Goal: Information Seeking & Learning: Find specific fact

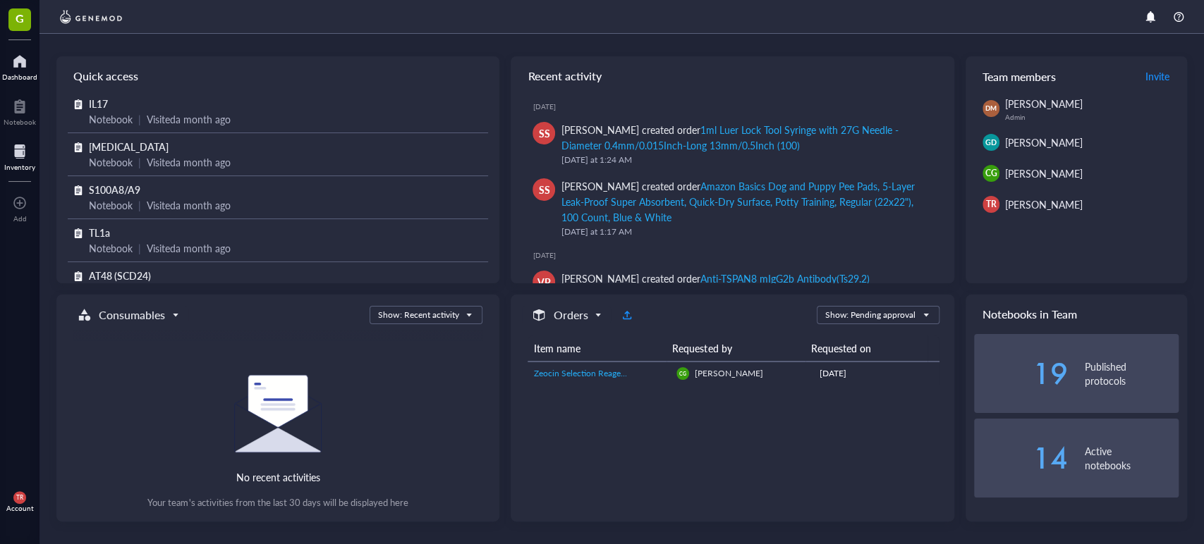
click at [26, 156] on div at bounding box center [19, 151] width 31 height 23
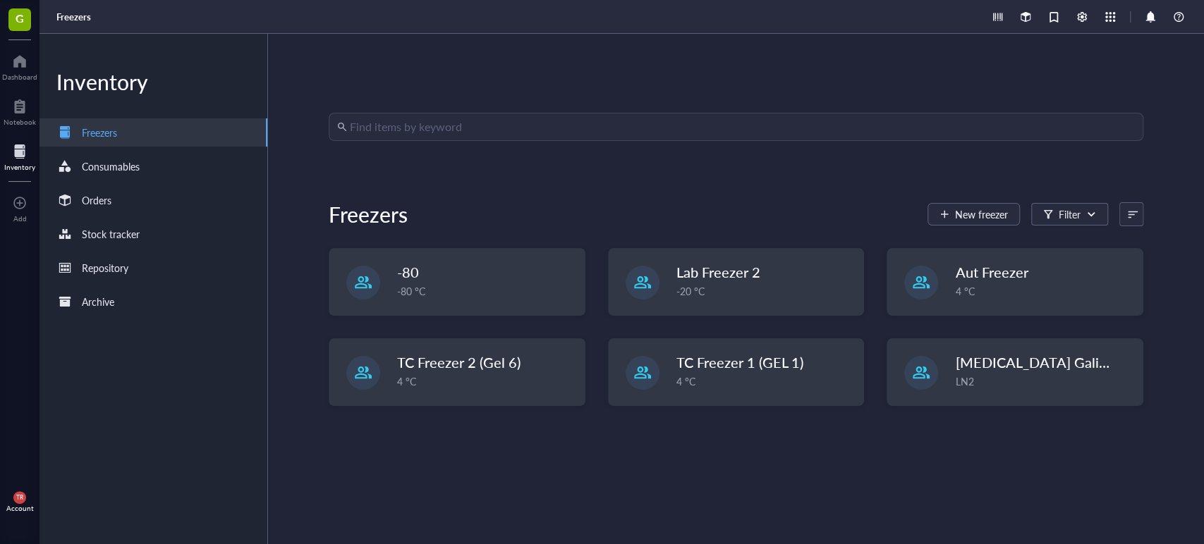
drag, startPoint x: 460, startPoint y: 140, endPoint x: 441, endPoint y: 141, distance: 19.1
click at [457, 140] on input "search" at bounding box center [742, 127] width 785 height 27
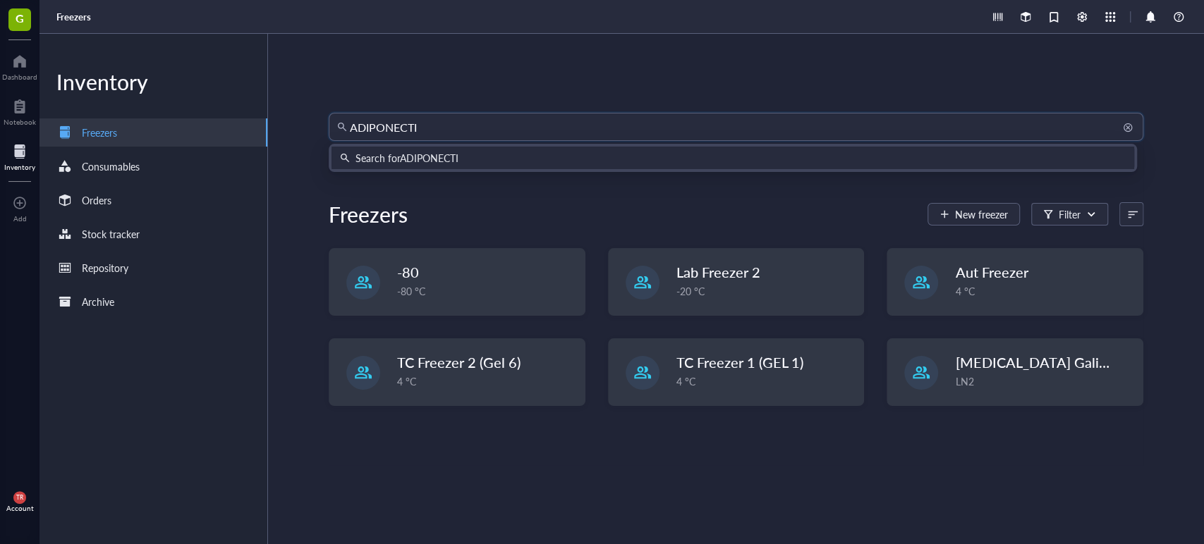
type input "[MEDICAL_DATA]"
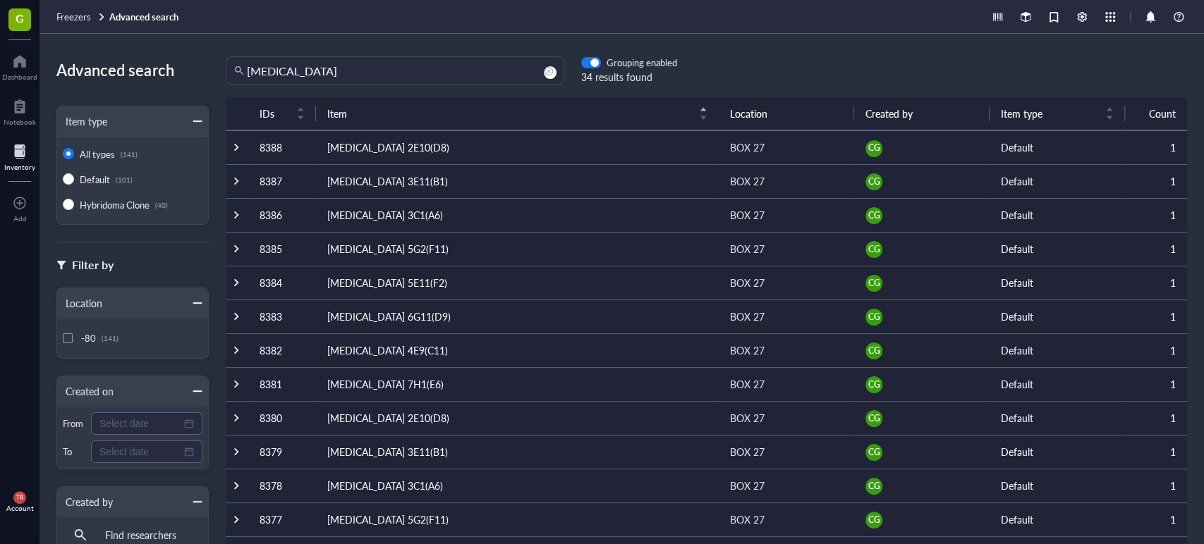
click at [590, 55] on div "Advanced search Item type All types (141) Default (101) Hybridoma Clone (40) Fi…" at bounding box center [621, 289] width 1164 height 511
click at [593, 64] on div "button" at bounding box center [594, 63] width 8 height 8
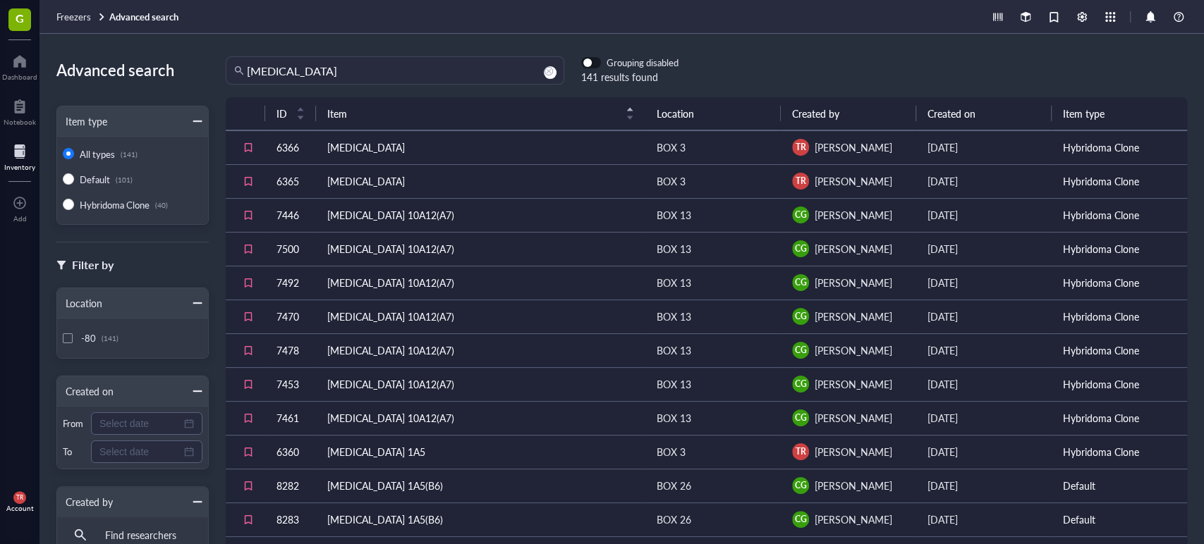
click at [592, 69] on div "141 results found" at bounding box center [629, 77] width 97 height 16
click at [590, 63] on div "button" at bounding box center [587, 63] width 8 height 8
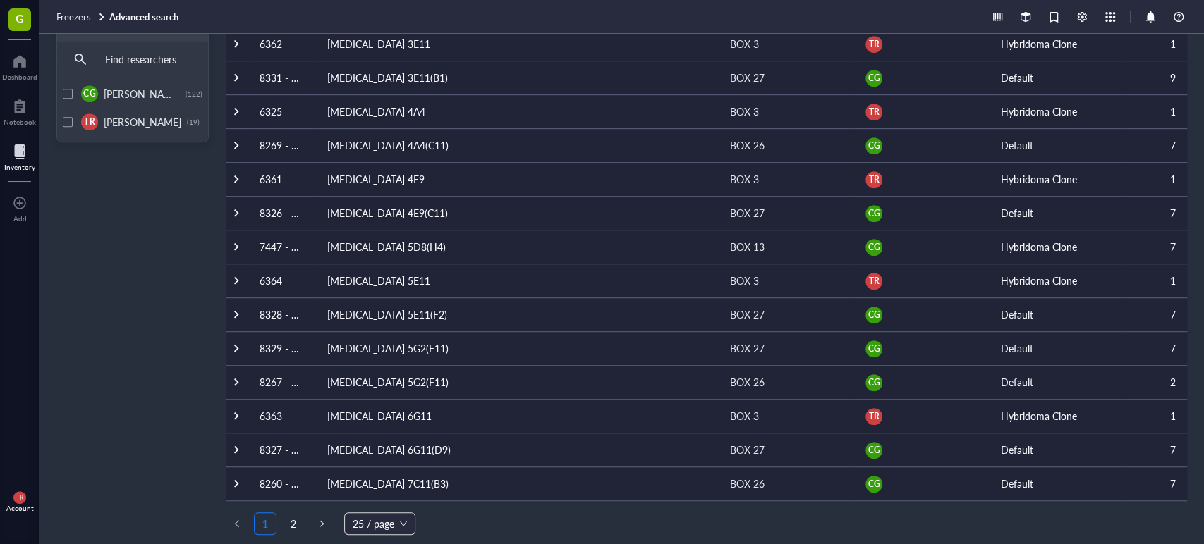
scroll to position [477, 0]
click at [394, 525] on span "25 / page" at bounding box center [380, 522] width 54 height 21
click at [386, 491] on div "200 / page" at bounding box center [379, 495] width 49 height 16
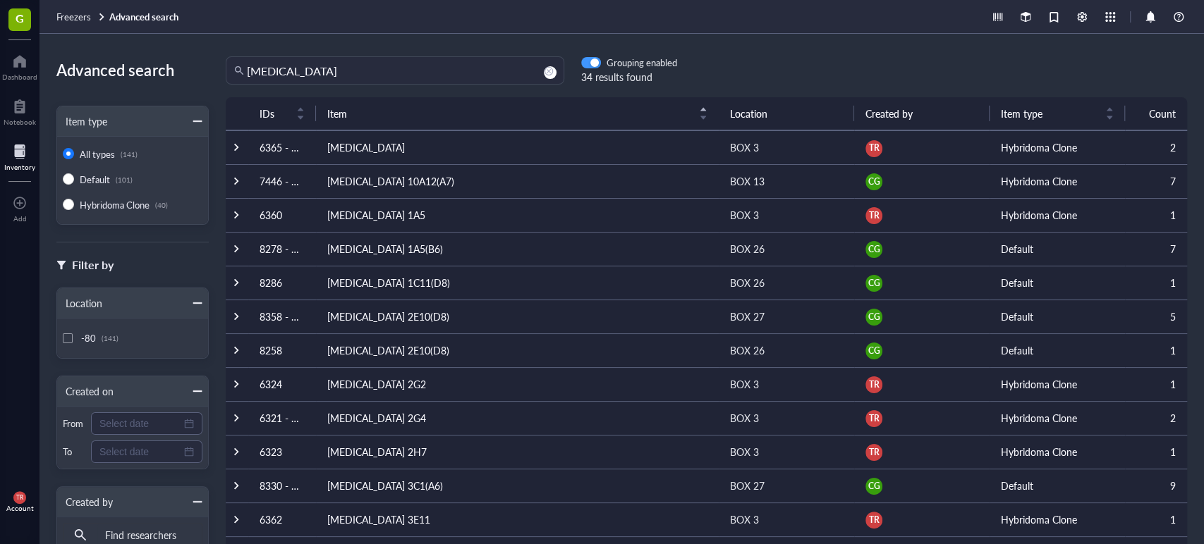
click at [595, 60] on div "button" at bounding box center [594, 63] width 8 height 8
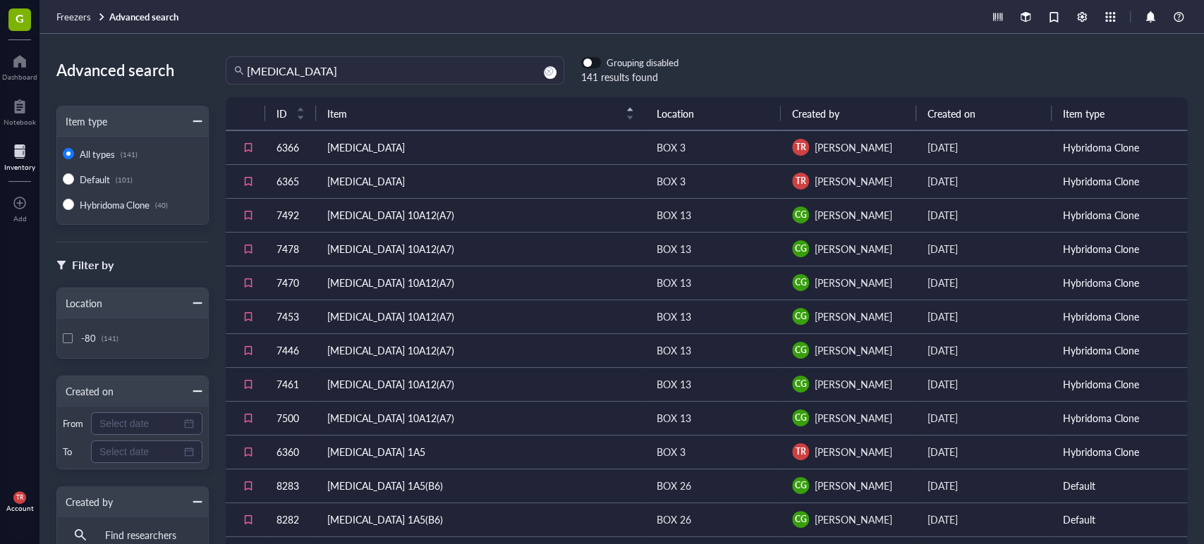
click at [594, 60] on span "button" at bounding box center [591, 63] width 18 height 10
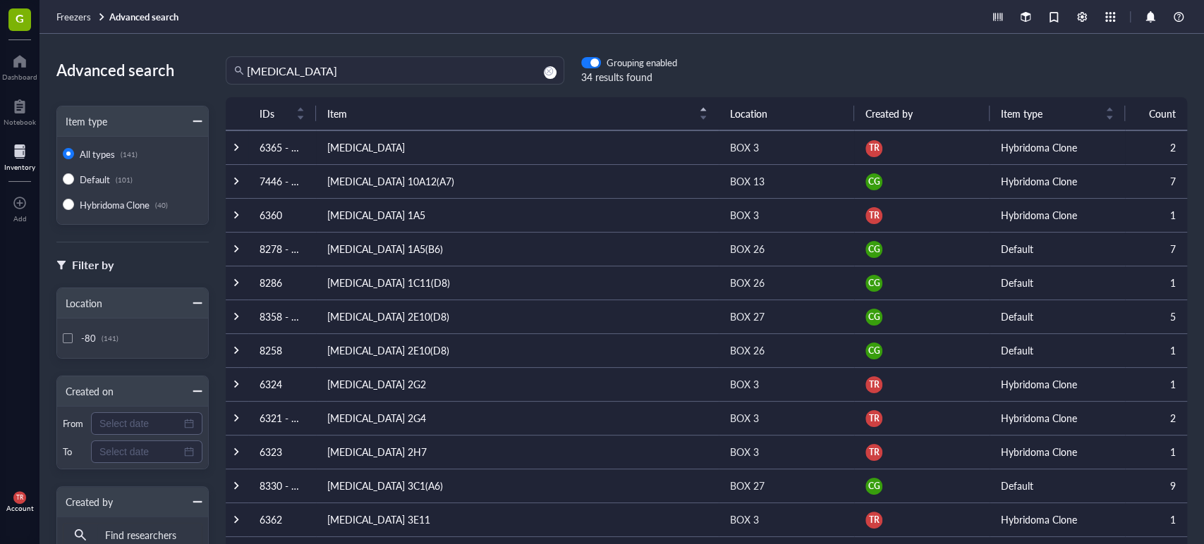
click at [406, 145] on td "[MEDICAL_DATA]" at bounding box center [517, 147] width 403 height 34
drag, startPoint x: 1, startPoint y: 264, endPoint x: 66, endPoint y: 238, distance: 70.6
click at [1, 264] on div "G Dashboard Notebook Inventory To pick up a draggable item, press the space bar…" at bounding box center [19, 272] width 39 height 544
click at [361, 61] on input "[MEDICAL_DATA]" at bounding box center [401, 70] width 309 height 27
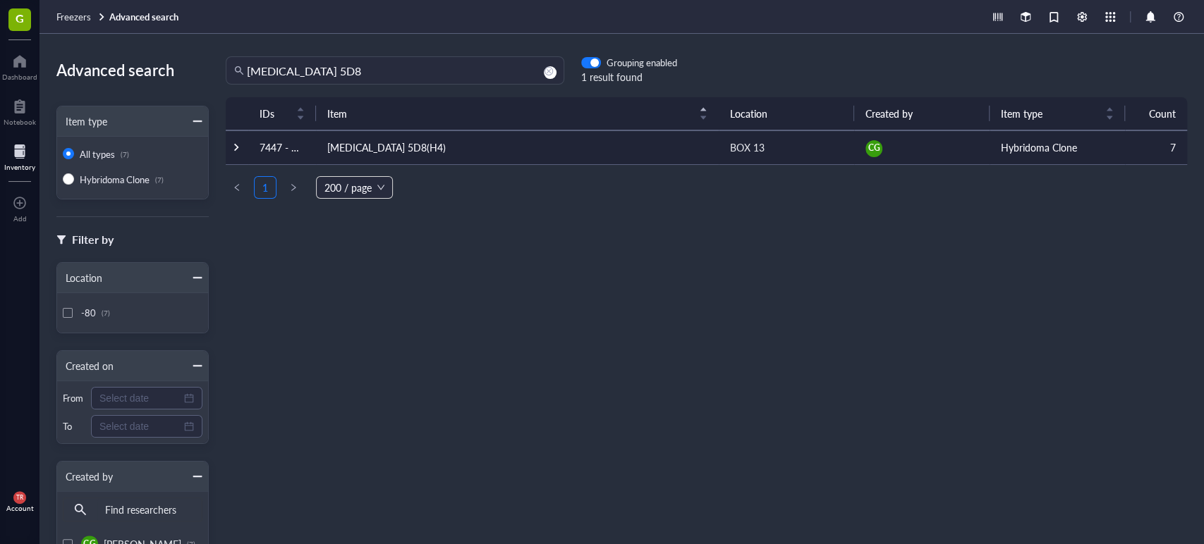
click at [453, 403] on div "IDs Item Location Created by Item type Count 7447 - 7503 [MEDICAL_DATA] 5D8(H4)…" at bounding box center [706, 296] width 995 height 398
click at [361, 334] on div "IDs Item Location Created by Item type Count 7447 - 7503 [MEDICAL_DATA] 5D8(H4)…" at bounding box center [706, 296] width 995 height 398
drag, startPoint x: 387, startPoint y: 64, endPoint x: 324, endPoint y: 72, distance: 63.9
click at [324, 72] on input "[MEDICAL_DATA] 5D8" at bounding box center [401, 70] width 309 height 27
type input "[MEDICAL_DATA]"
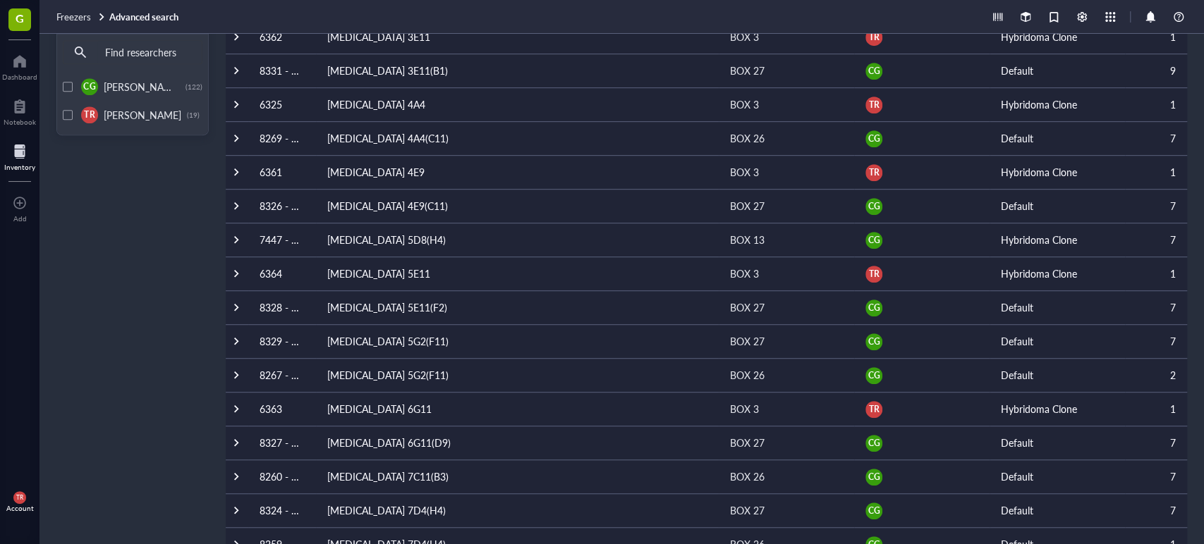
scroll to position [364, 0]
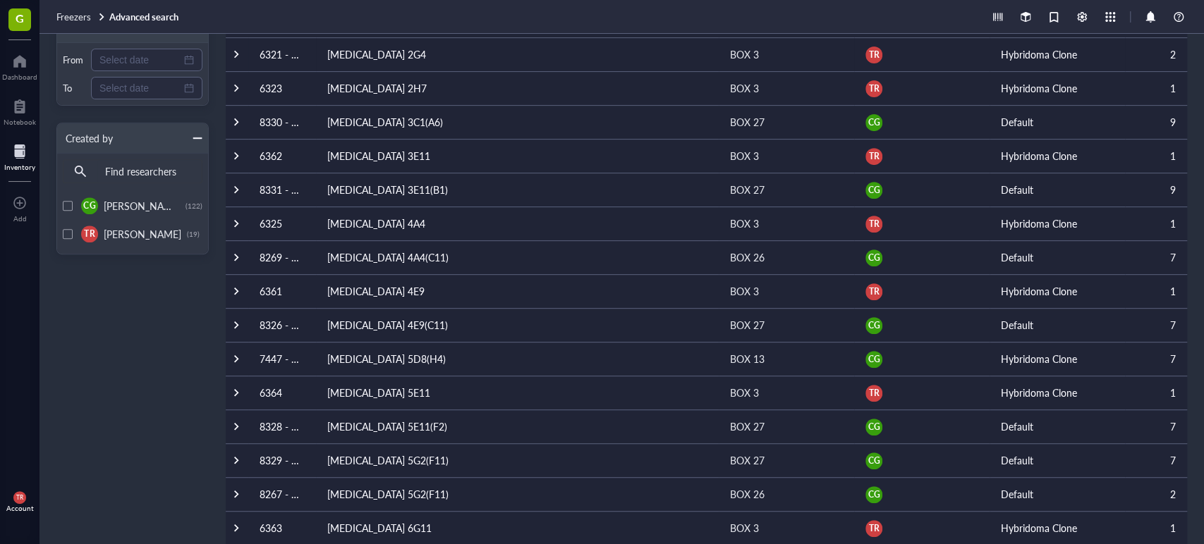
click at [232, 55] on div at bounding box center [236, 54] width 10 height 10
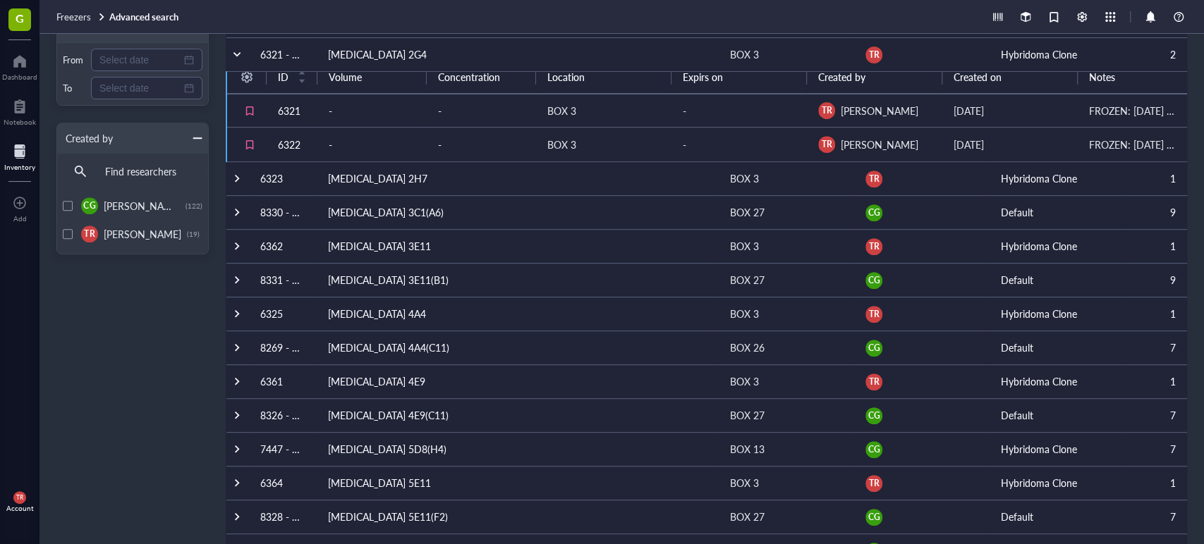
click at [232, 56] on div at bounding box center [237, 54] width 10 height 10
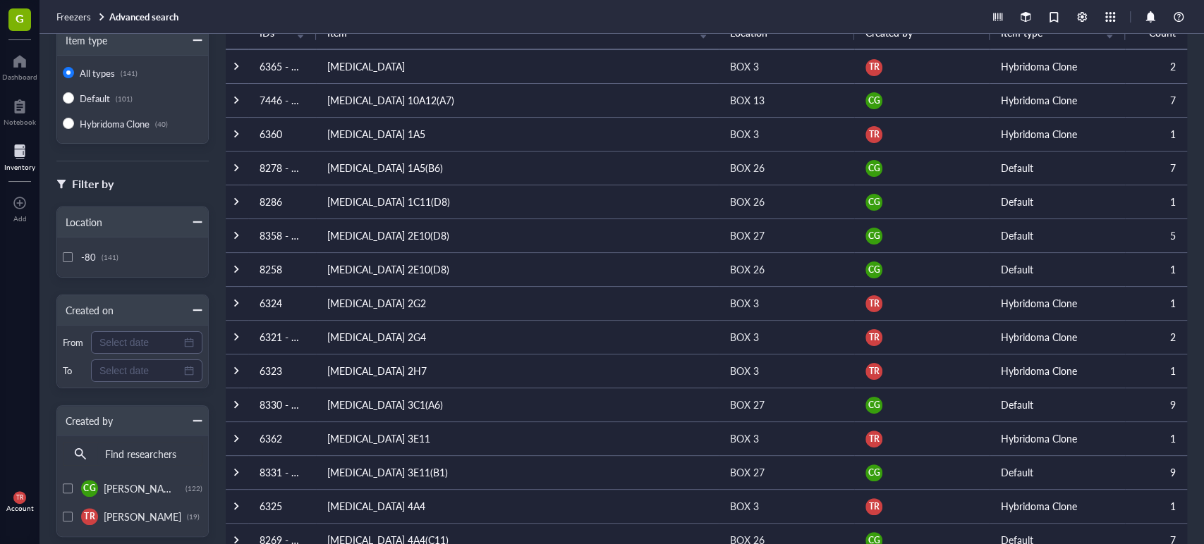
scroll to position [0, 0]
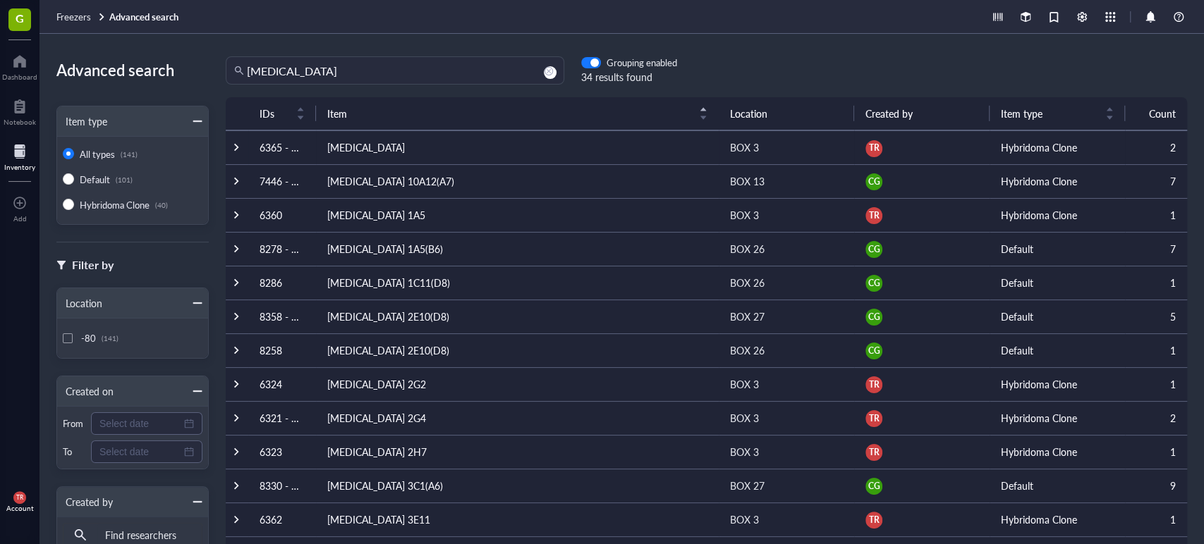
click at [236, 146] on div at bounding box center [236, 147] width 10 height 10
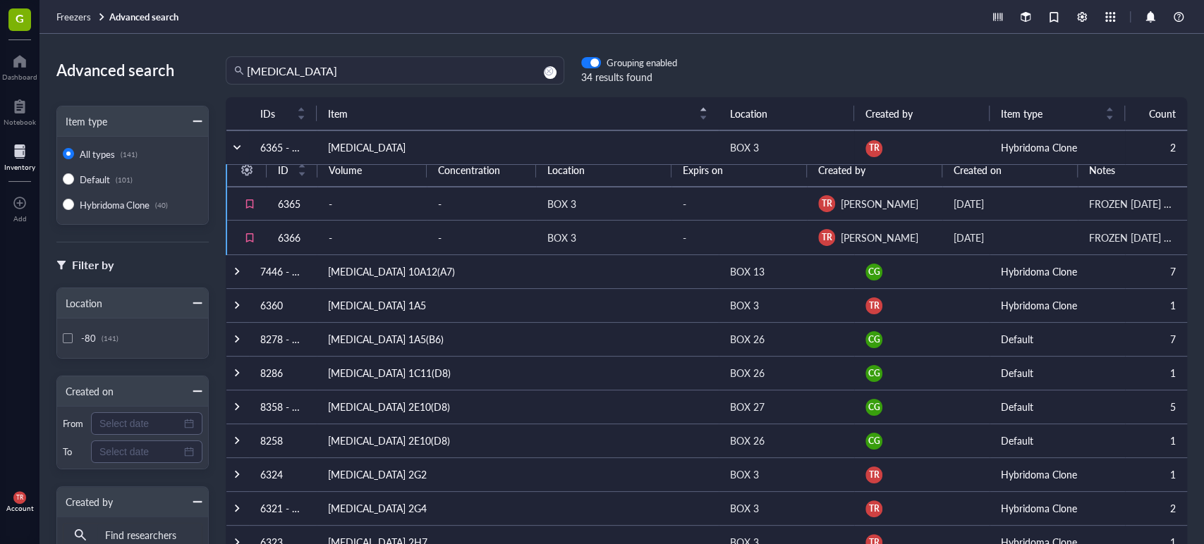
click at [236, 146] on div at bounding box center [237, 147] width 10 height 10
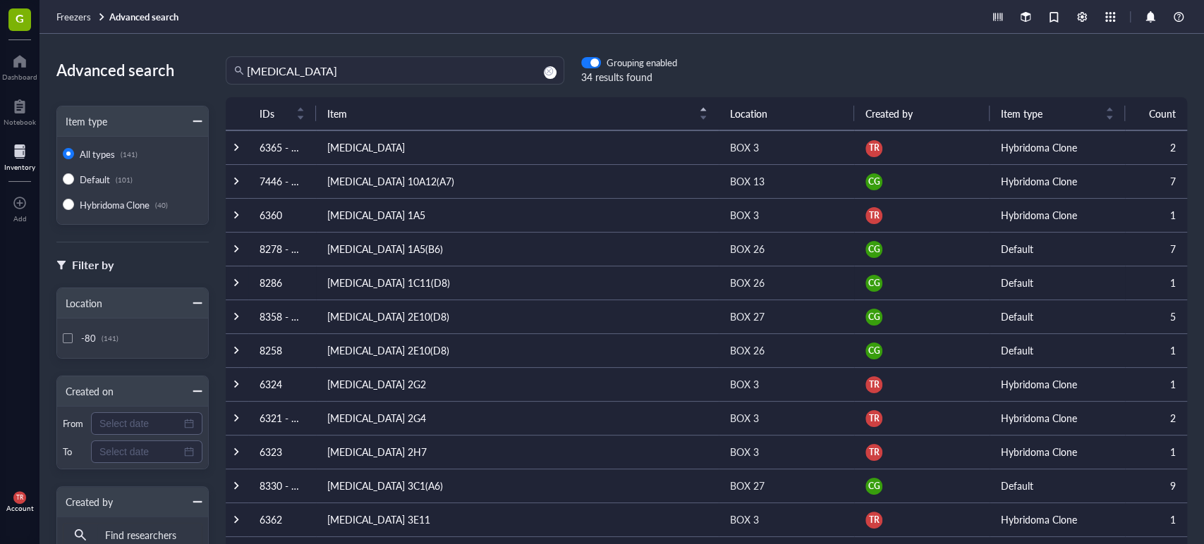
click at [290, 279] on td "8286" at bounding box center [282, 283] width 68 height 34
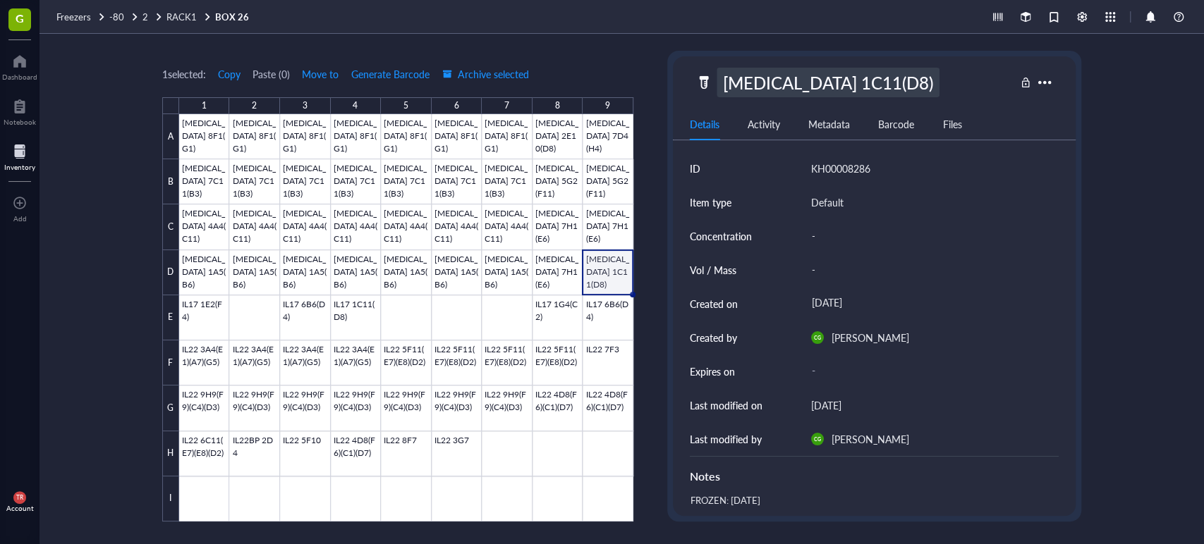
click at [848, 78] on div "[MEDICAL_DATA] 1C11(D8)" at bounding box center [828, 83] width 223 height 30
click at [848, 79] on input "[MEDICAL_DATA] 1C11(D8)" at bounding box center [825, 82] width 217 height 28
type input "[MEDICAL_DATA] 7C11(D8)"
click at [1169, 213] on div "1 selected: Copy Paste ( 0 ) Move to Generate Barcode Archive selected 1 2 3 4 …" at bounding box center [621, 289] width 1164 height 511
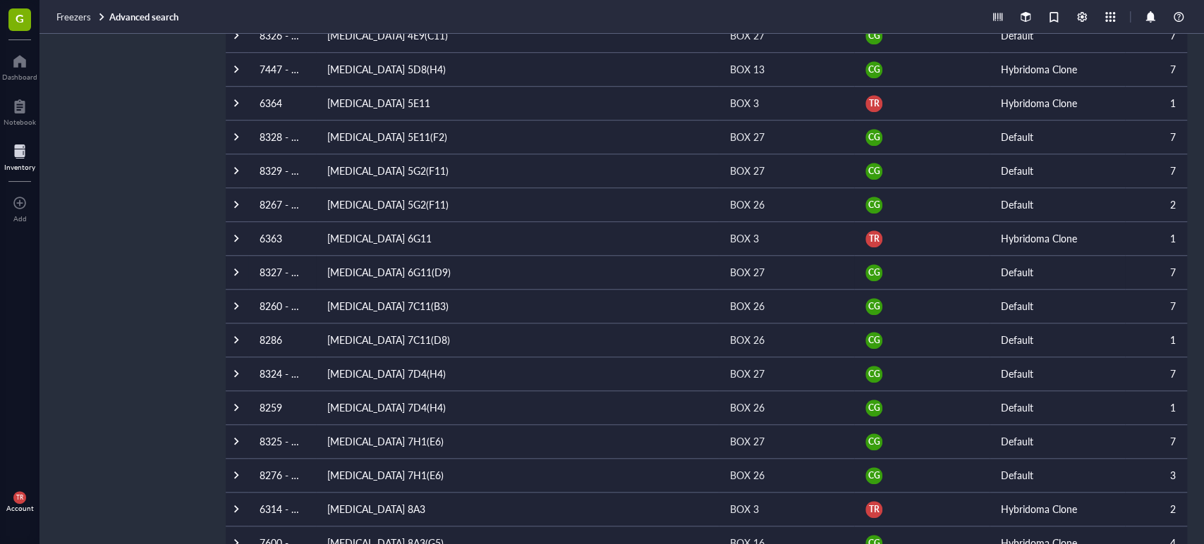
scroll to position [626, 0]
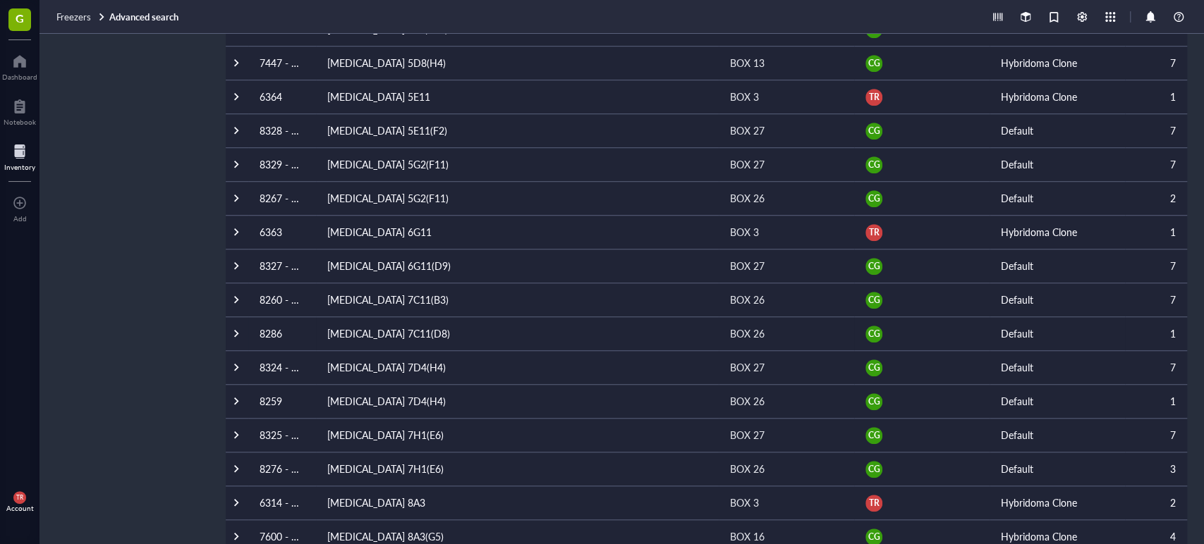
click at [378, 326] on td "[MEDICAL_DATA] 7C11(D8)" at bounding box center [517, 334] width 403 height 34
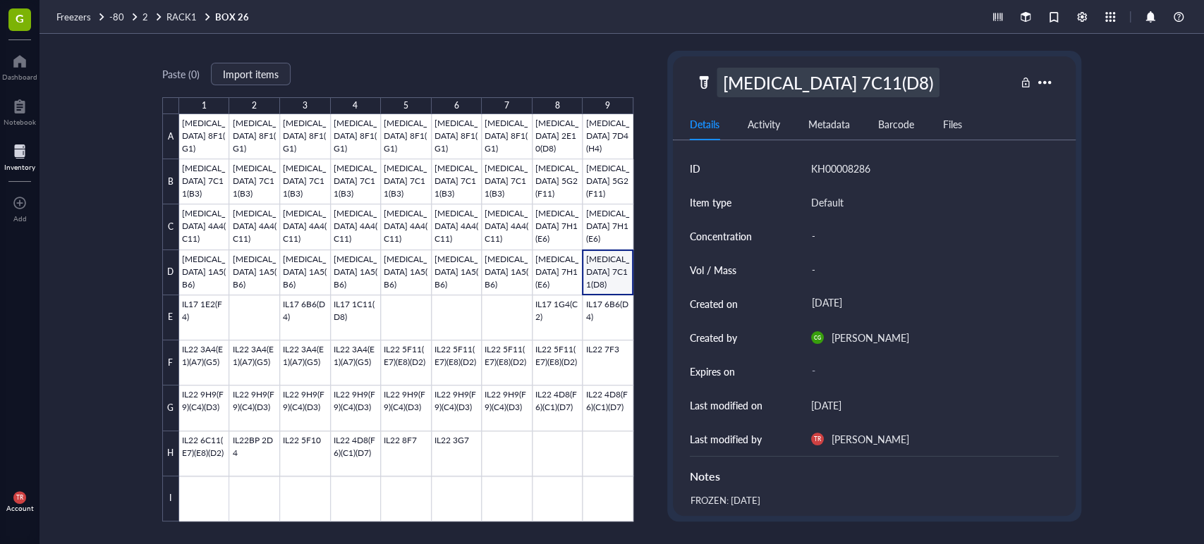
click at [898, 78] on div "[MEDICAL_DATA] 7C11(D8)" at bounding box center [828, 83] width 223 height 30
click at [898, 87] on input "[MEDICAL_DATA] 7C11(D8)" at bounding box center [825, 82] width 217 height 28
type input "[MEDICAL_DATA] 7C11(B3)"
click at [1130, 321] on div "Paste ( 0 ) Import items 1 2 3 4 5 6 7 8 9 A B C D E F G H I [MEDICAL_DATA] 8F1…" at bounding box center [621, 289] width 1164 height 511
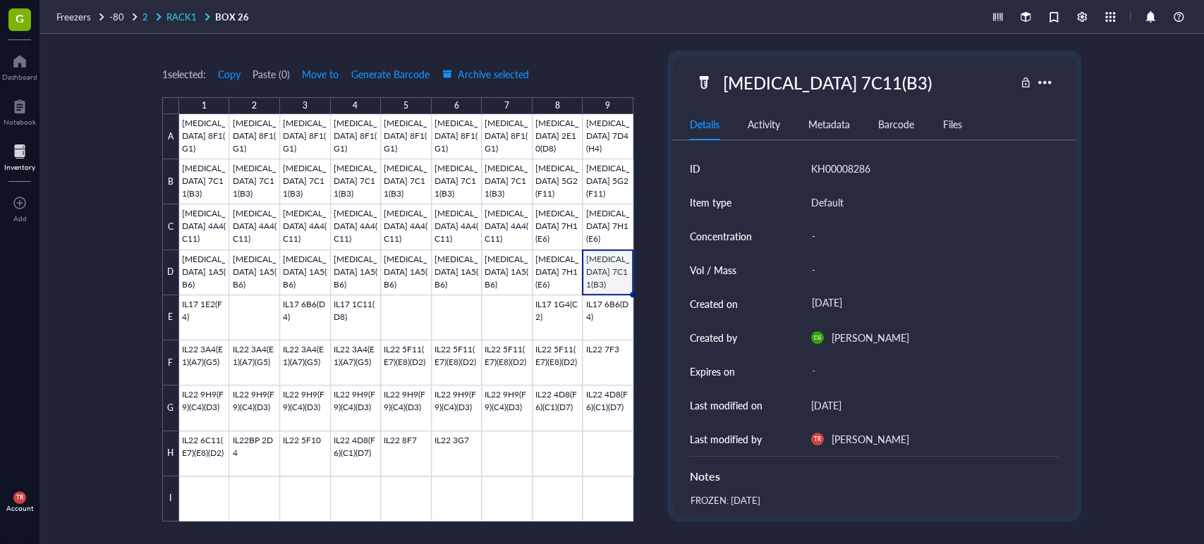
click at [185, 18] on span "RACK1" at bounding box center [181, 16] width 30 height 13
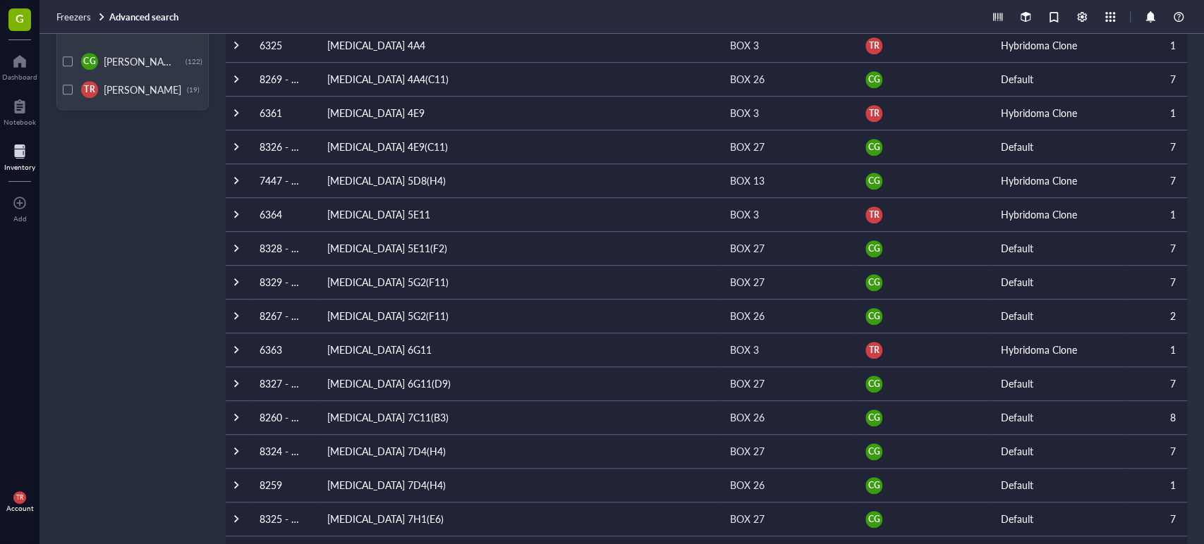
scroll to position [522, 0]
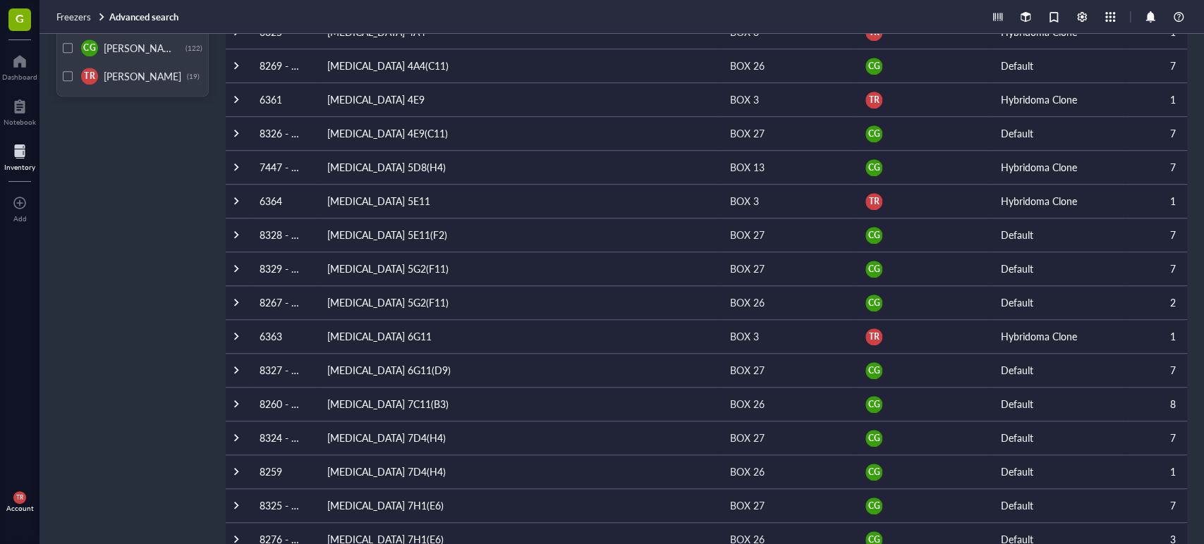
drag, startPoint x: 164, startPoint y: 202, endPoint x: 218, endPoint y: 190, distance: 54.9
click at [164, 203] on div "Advanced search Item type All types (141) Default (101) Hybridoma Clone (40) Fi…" at bounding box center [621, 289] width 1164 height 511
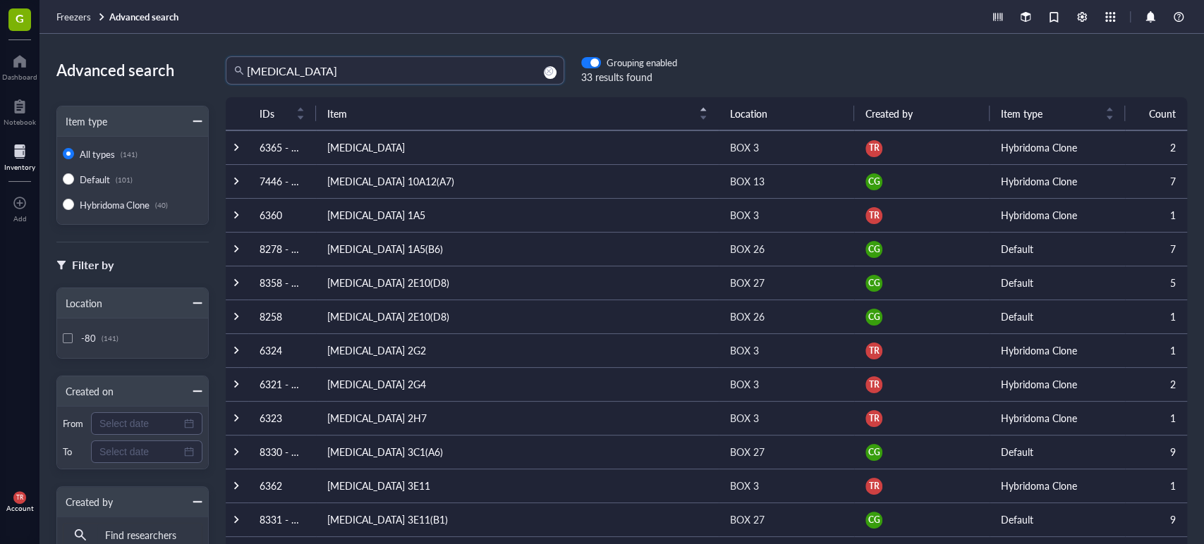
drag, startPoint x: 376, startPoint y: 72, endPoint x: 174, endPoint y: 78, distance: 201.8
click at [177, 74] on div "Advanced search Item type All types (141) Default (101) Hybridoma Clone (40) Fi…" at bounding box center [621, 289] width 1164 height 511
type input "B7H6"
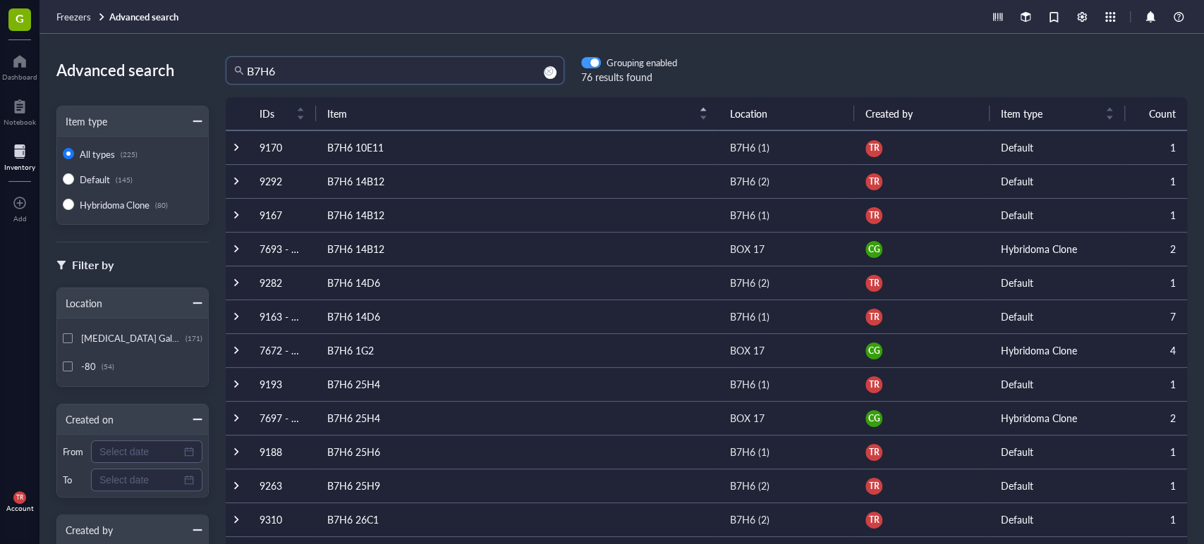
click at [591, 62] on div "button" at bounding box center [594, 63] width 8 height 8
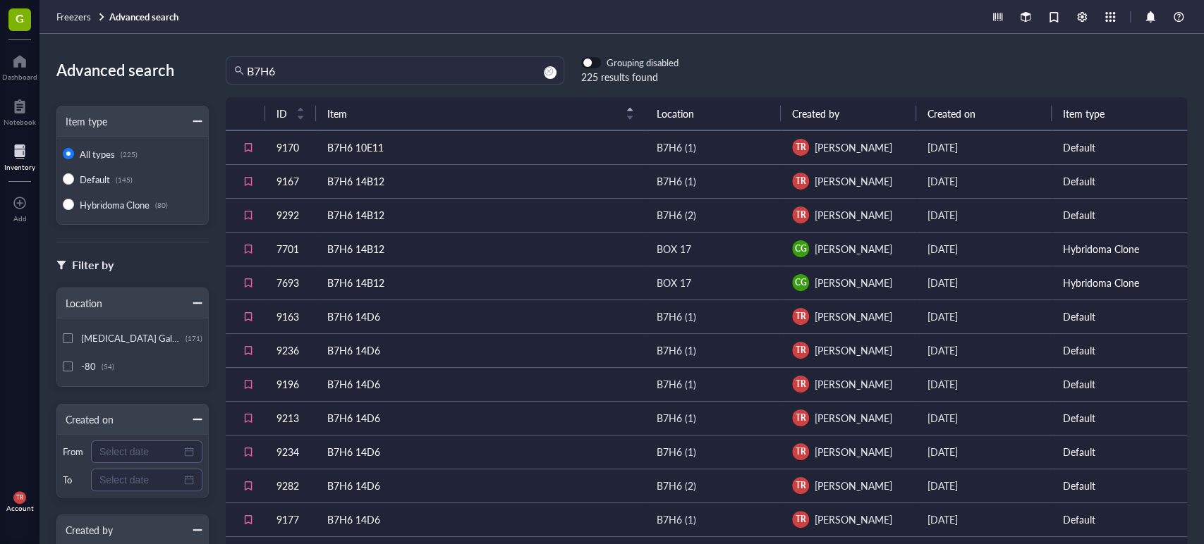
click at [595, 61] on span "button" at bounding box center [591, 63] width 18 height 10
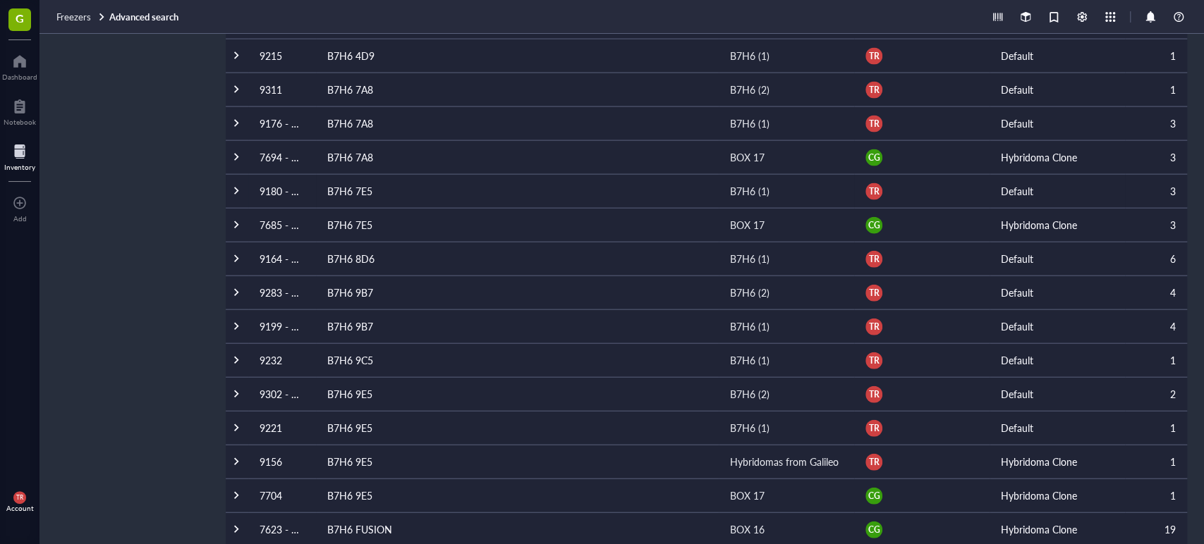
scroll to position [2194, 0]
